Goal: Information Seeking & Learning: Learn about a topic

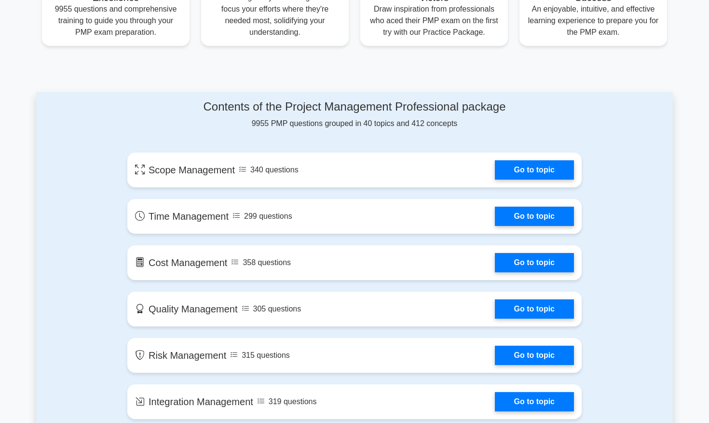
scroll to position [434, 0]
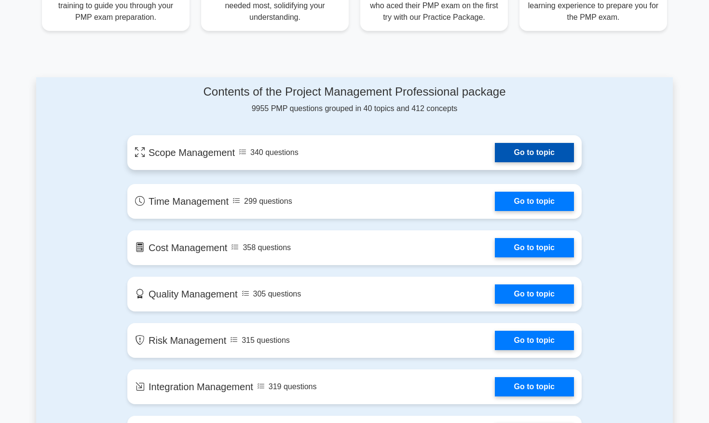
click at [495, 158] on link "Go to topic" at bounding box center [534, 152] width 79 height 19
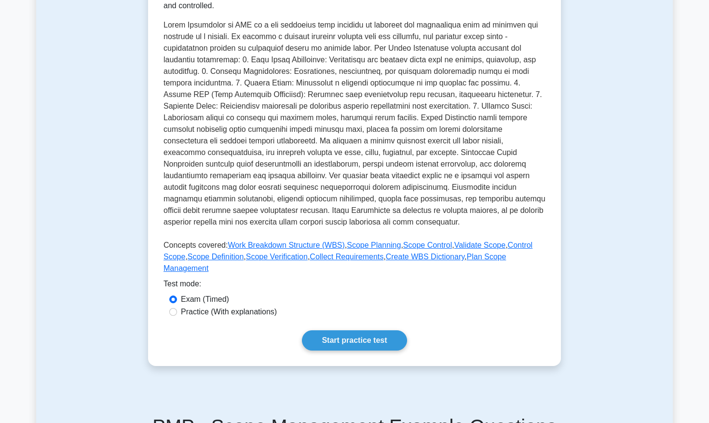
scroll to position [241, 0]
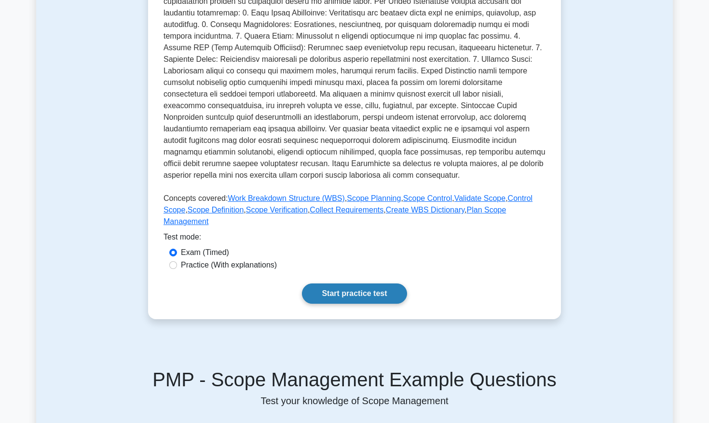
click at [345, 283] on link "Start practice test" at bounding box center [354, 293] width 105 height 20
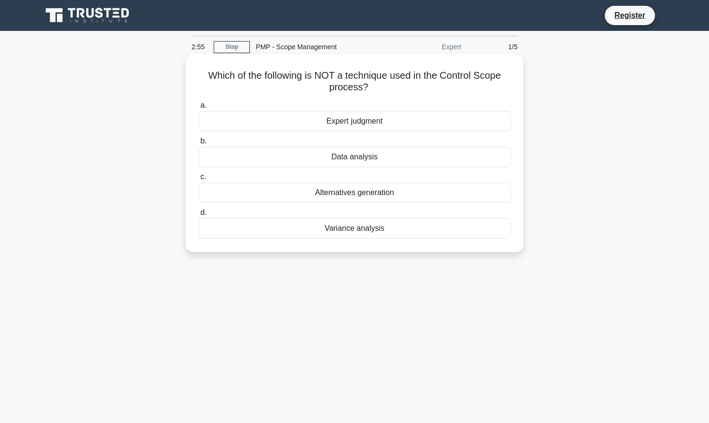
click at [357, 166] on div "Data analysis" at bounding box center [354, 157] width 313 height 20
click at [198, 144] on input "b. Data analysis" at bounding box center [198, 141] width 0 height 6
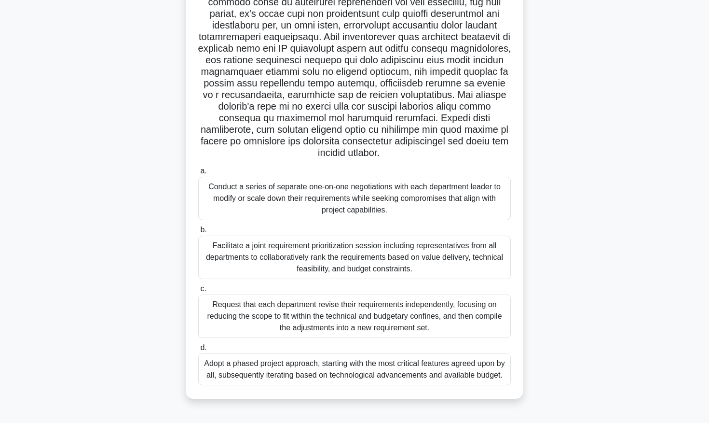
scroll to position [98, 0]
